Goal: Check status: Check status

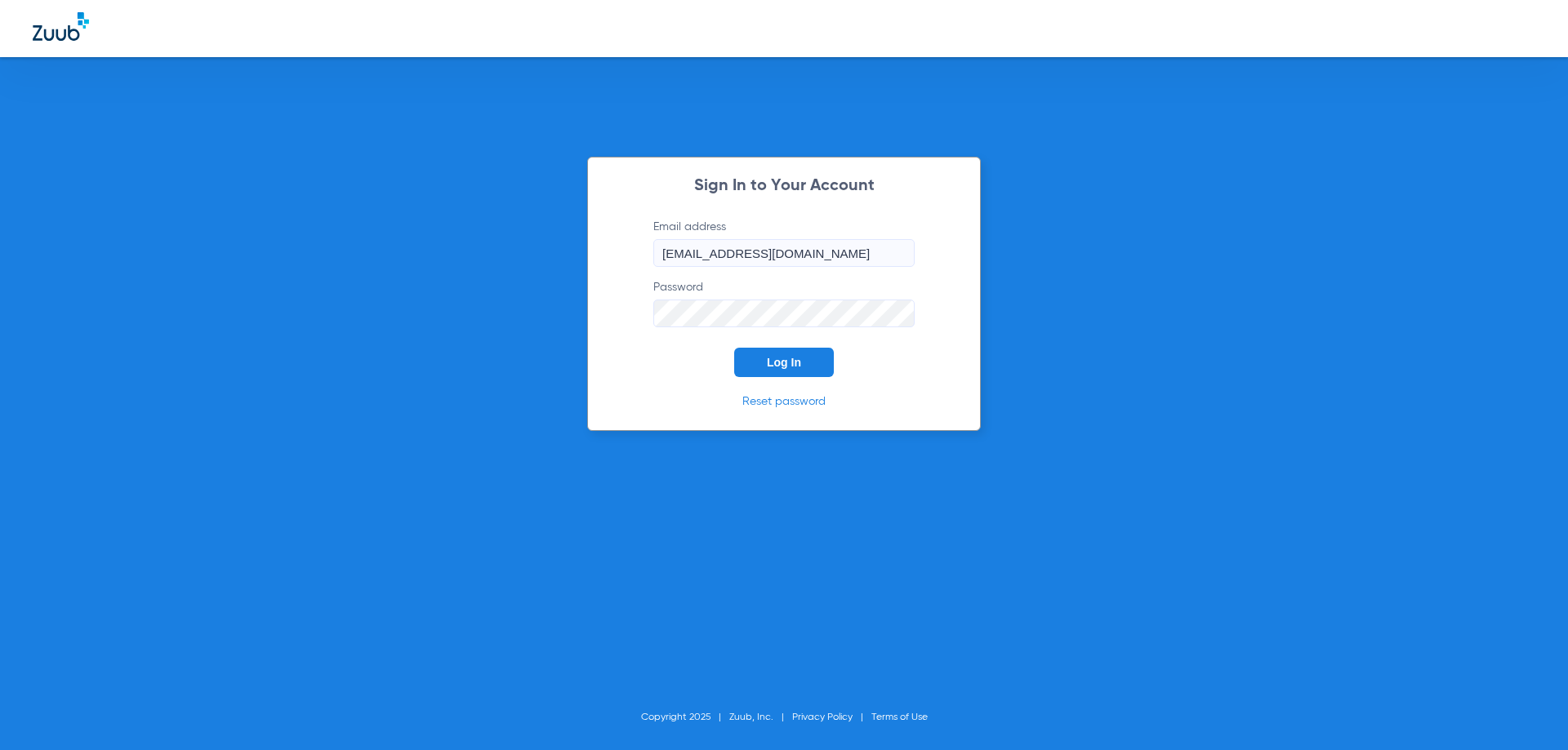
click at [757, 370] on button "Log In" at bounding box center [784, 362] width 100 height 29
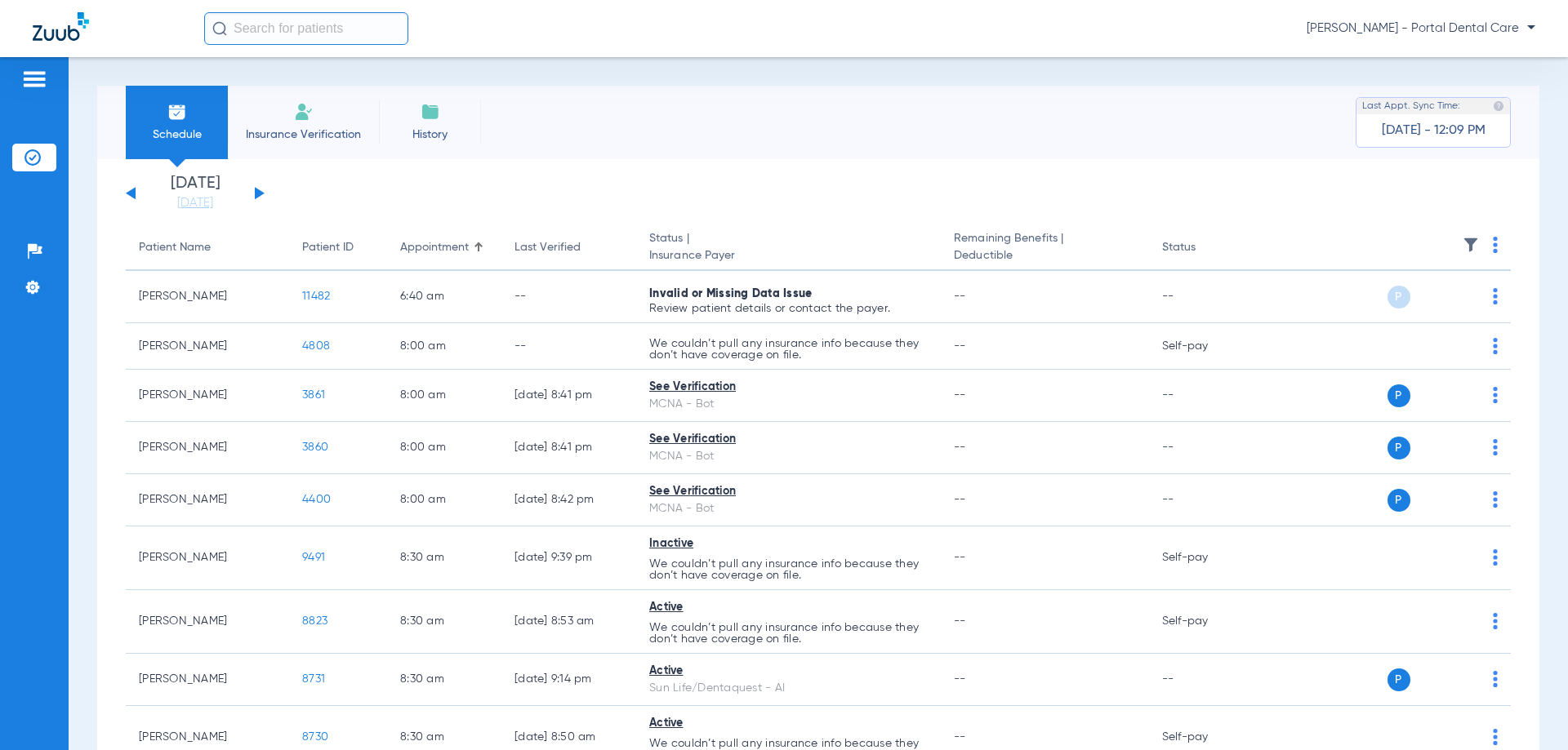
click at [253, 189] on div "[DATE] [DATE] [DATE] [DATE] [DATE] [DATE] [DATE] [DATE] [DATE] [DATE] [DATE] [D…" at bounding box center [195, 194] width 139 height 36
click at [257, 190] on button at bounding box center [260, 193] width 10 height 12
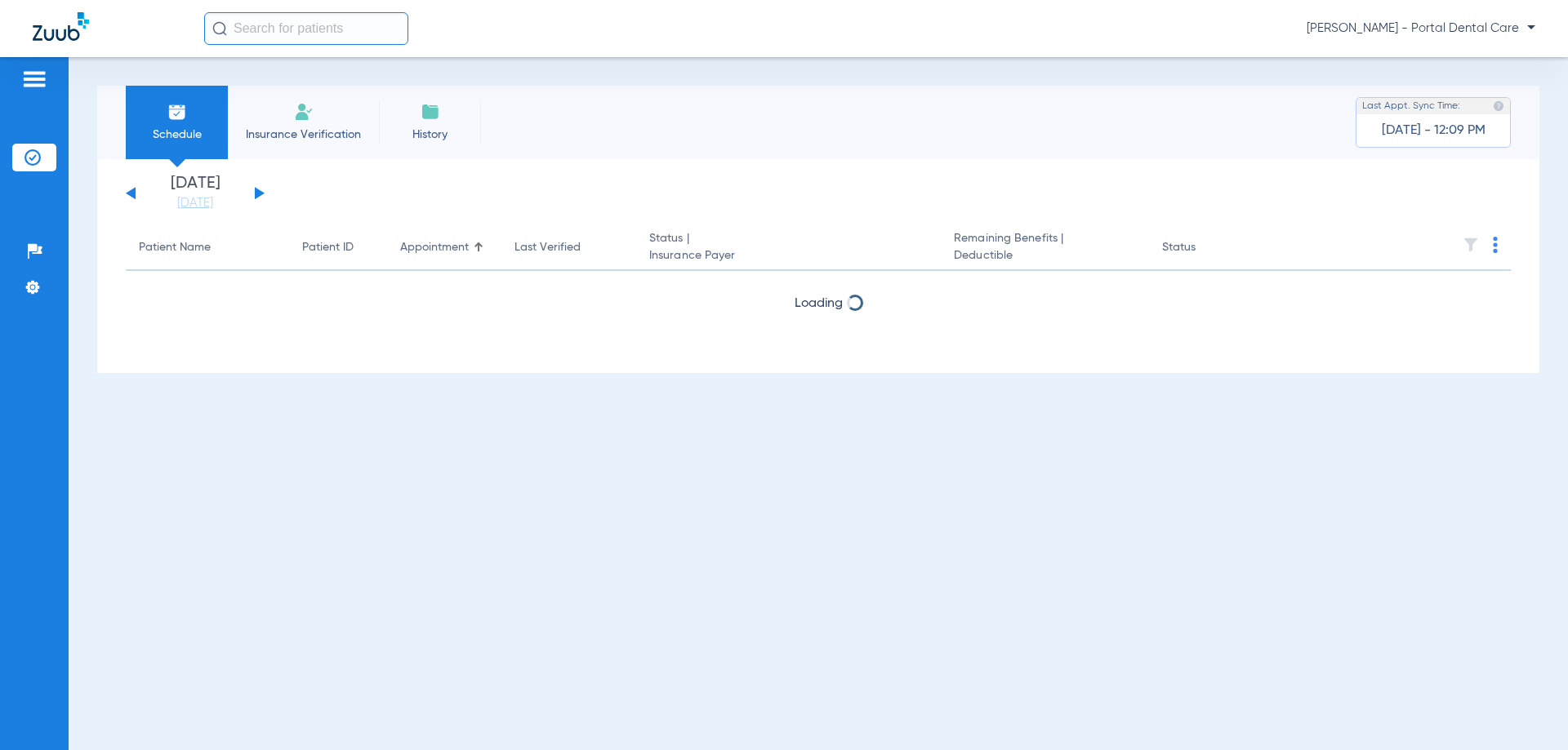
click at [257, 190] on button at bounding box center [260, 193] width 10 height 12
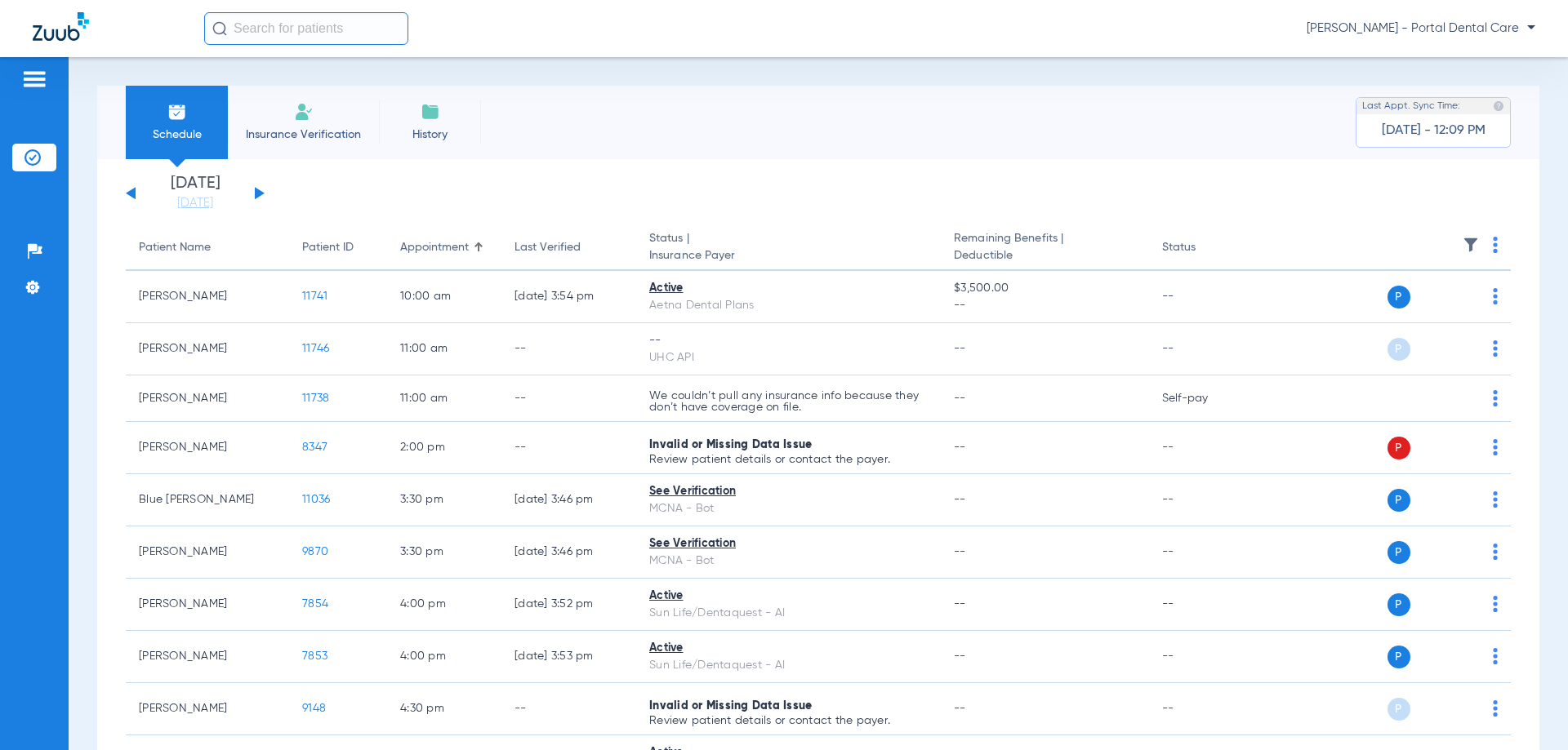
click at [257, 190] on button at bounding box center [260, 193] width 10 height 12
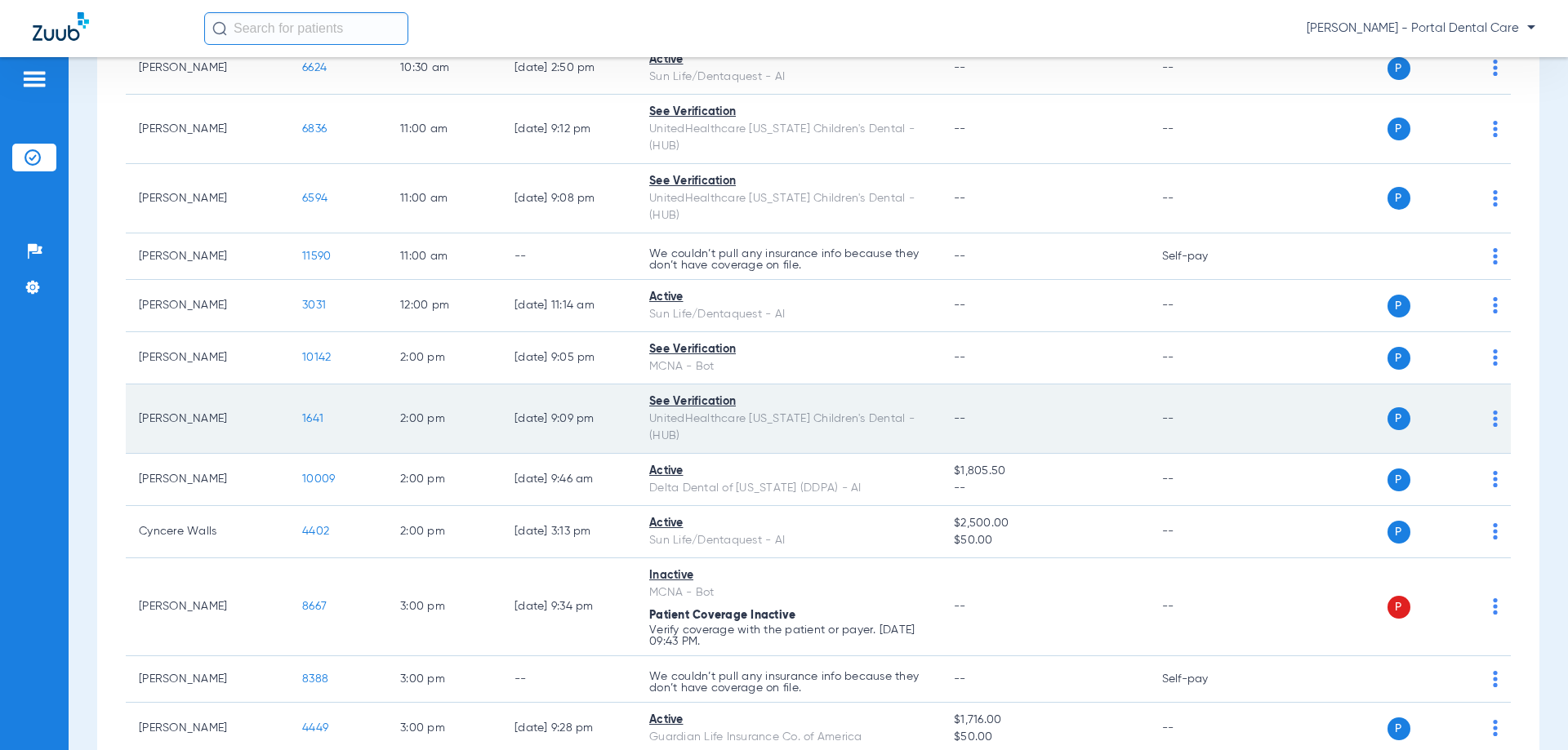
scroll to position [653, 0]
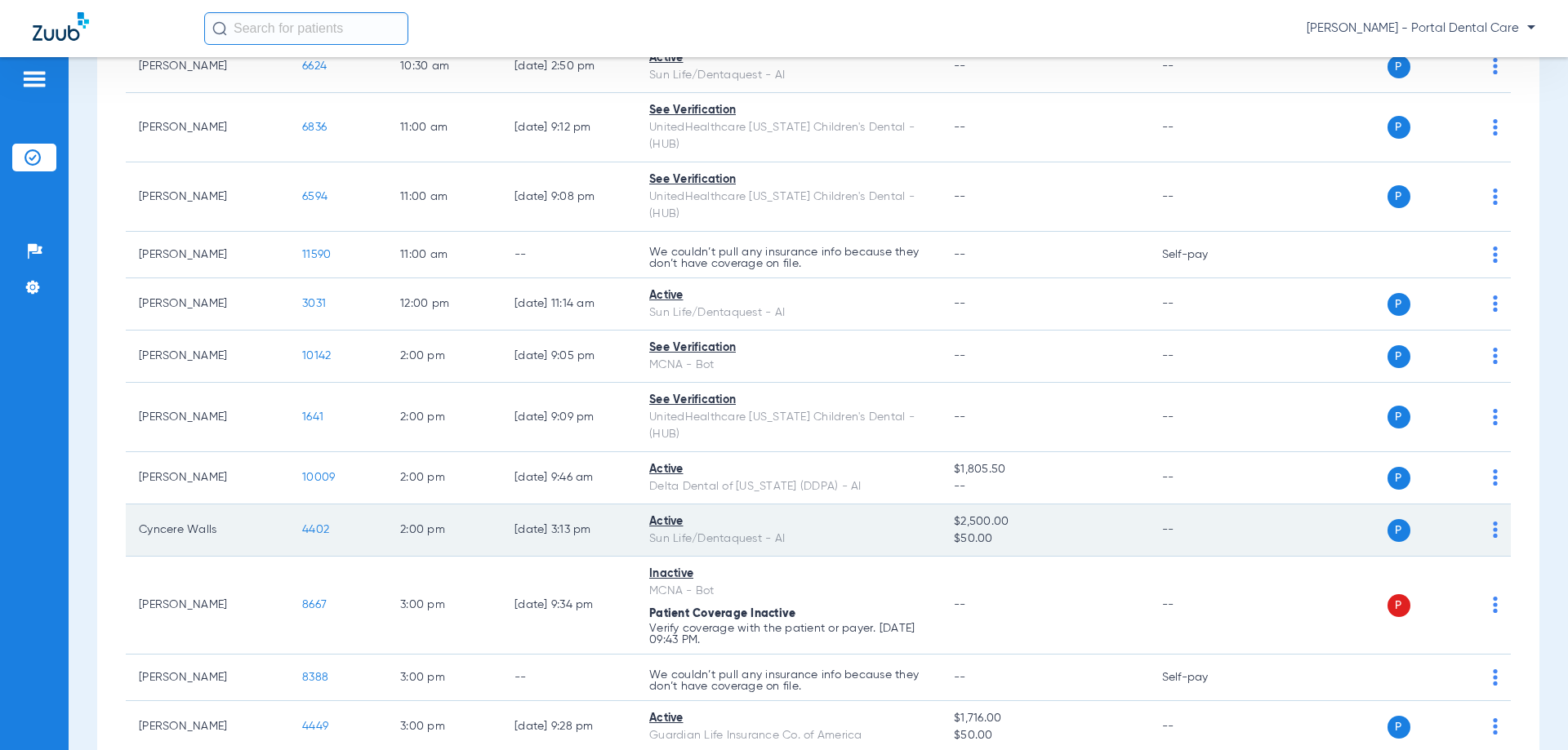
click at [347, 505] on td "4402" at bounding box center [338, 531] width 98 height 52
click at [323, 524] on span "4402" at bounding box center [316, 530] width 27 height 12
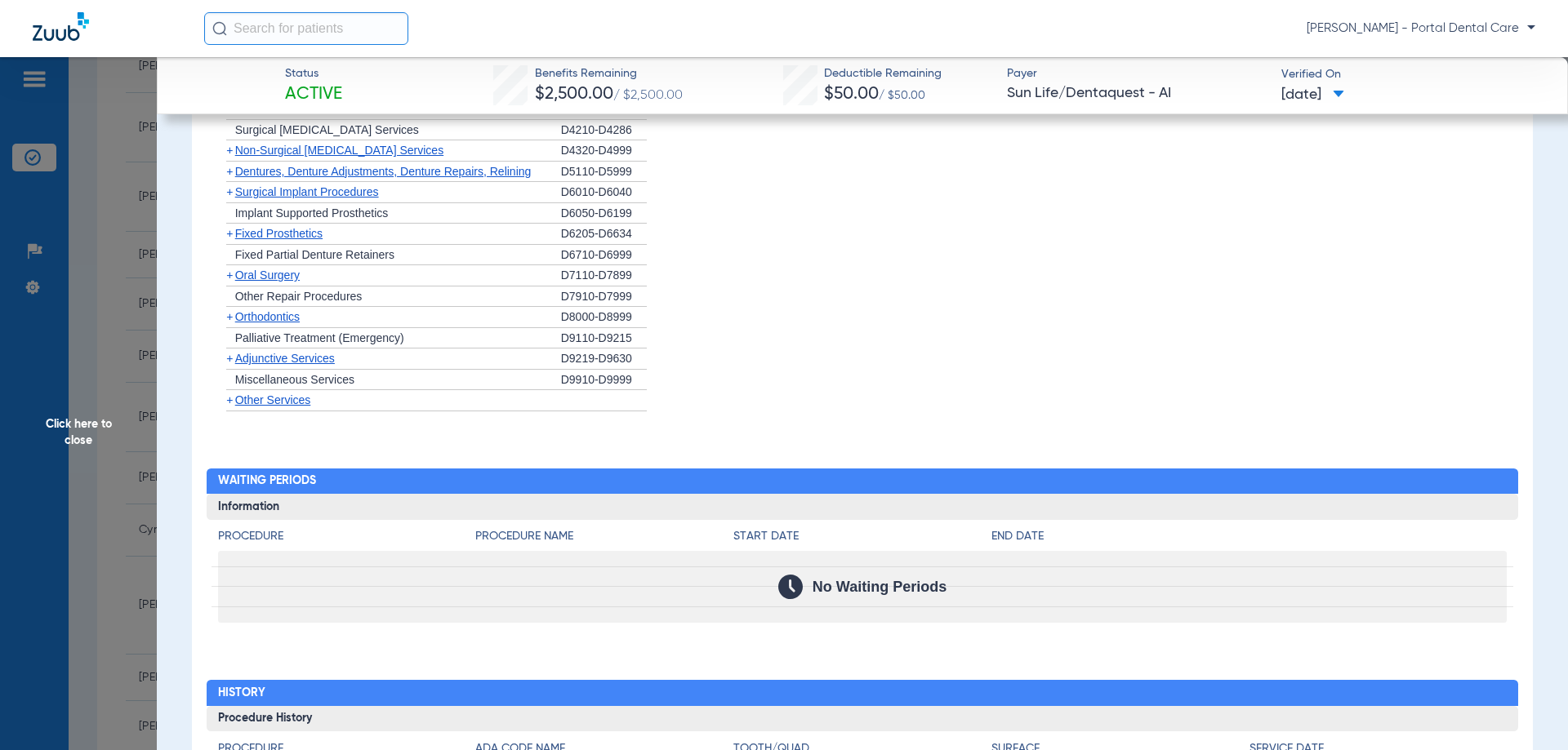
scroll to position [979, 0]
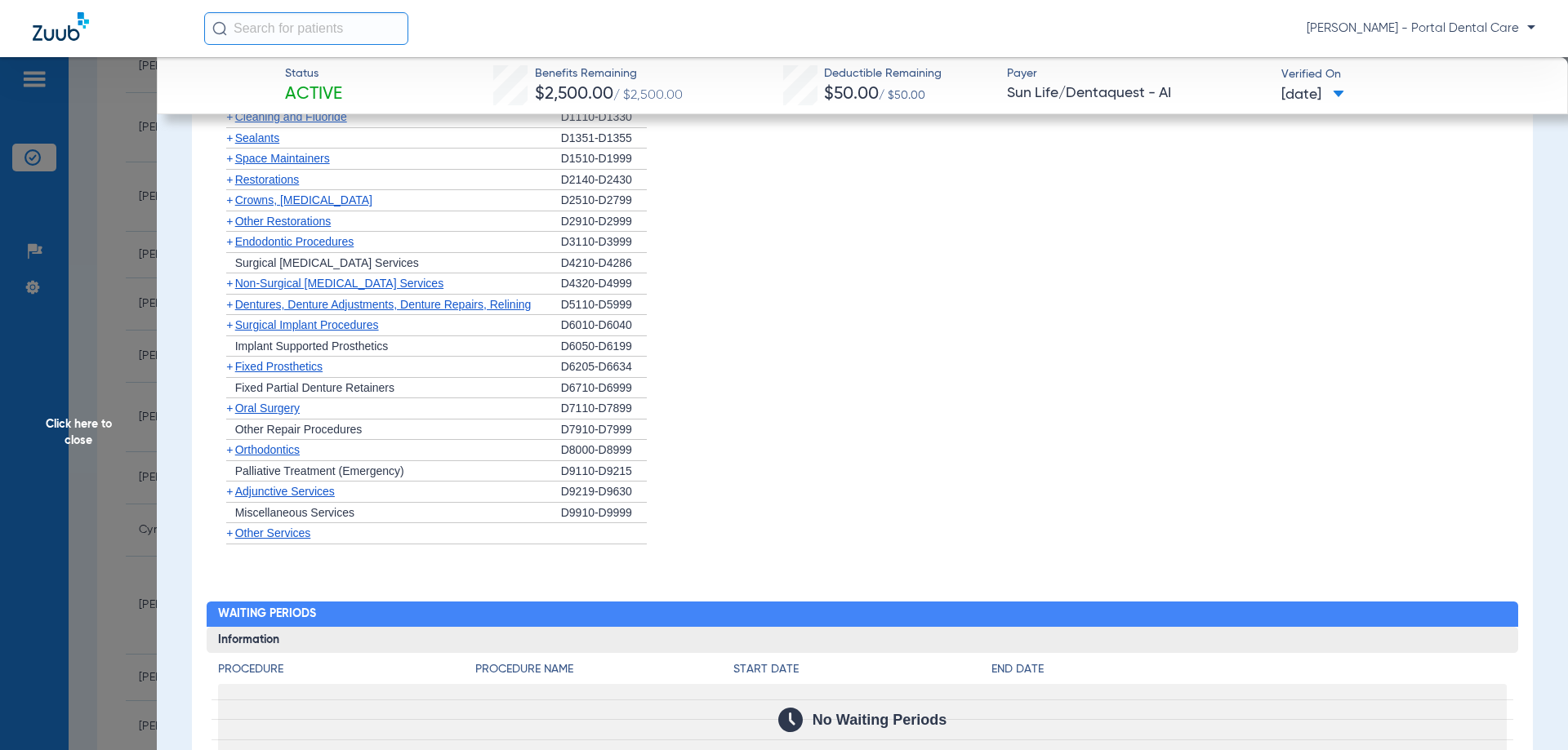
click at [284, 457] on span "Orthodontics" at bounding box center [268, 450] width 65 height 13
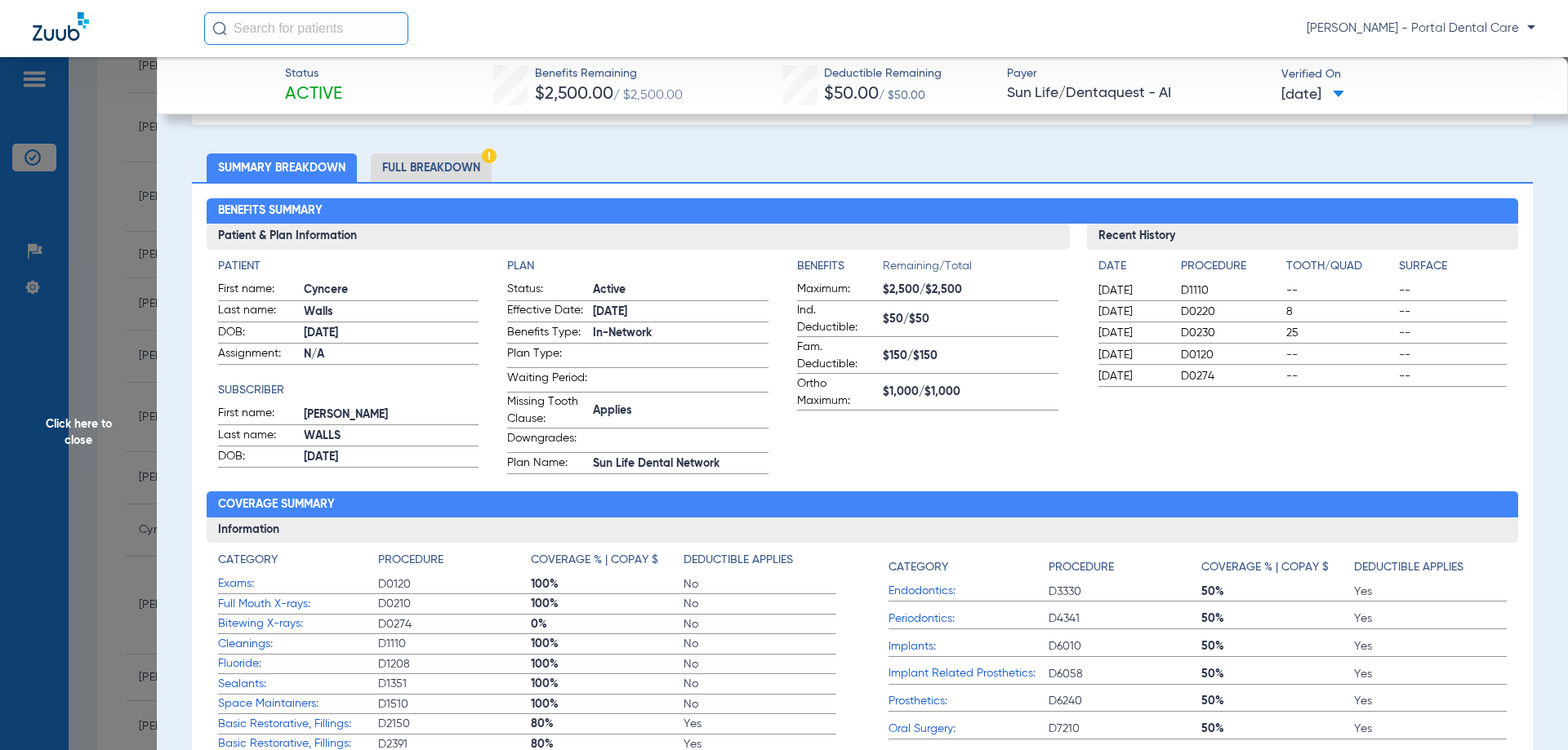
scroll to position [0, 0]
